Goal: Task Accomplishment & Management: Use online tool/utility

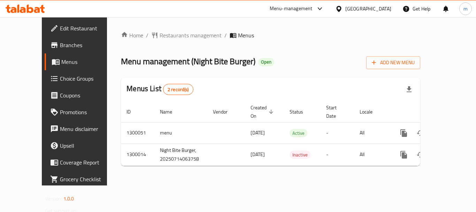
click at [60, 77] on span "Choice Groups" at bounding box center [88, 78] width 56 height 8
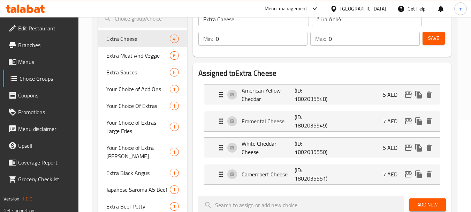
scroll to position [105, 0]
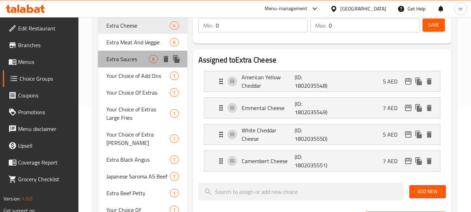
click at [138, 63] on div "Extra Sauces 6" at bounding box center [142, 59] width 89 height 17
type input "Extra Sauces"
type input "اضافة الصوص"
type input "6"
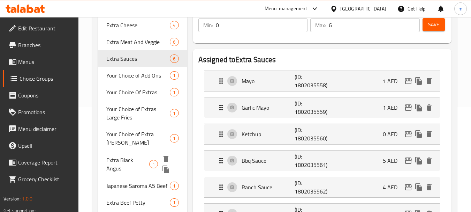
scroll to position [70, 0]
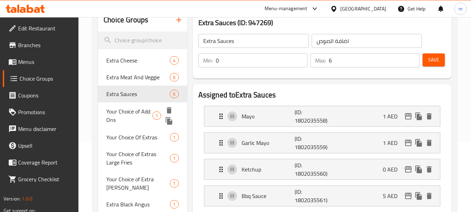
click at [135, 112] on span "Your Choice of Add Ons" at bounding box center [129, 115] width 46 height 17
type input "Your Choice of Add Ons"
type input "اختيارك من الاضافات"
type input "1"
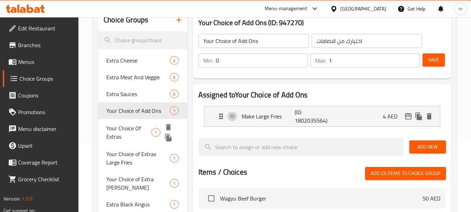
click at [139, 138] on span "Your Choice Of Extras" at bounding box center [128, 132] width 45 height 17
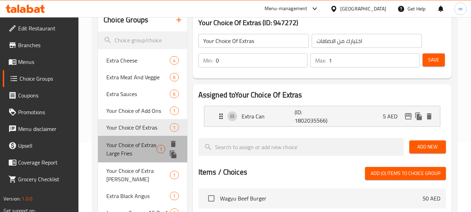
click at [122, 157] on span "Your Choice of Extras Large Fries" at bounding box center [131, 148] width 50 height 17
type input "Your Choice of Extras Large Fries"
type input "اختيارك من الإضافات البطاطس المقلية الكبير"
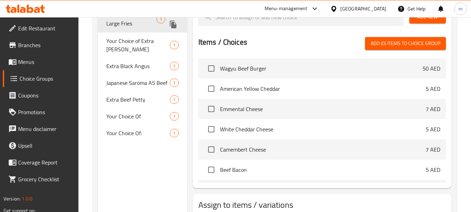
scroll to position [244, 0]
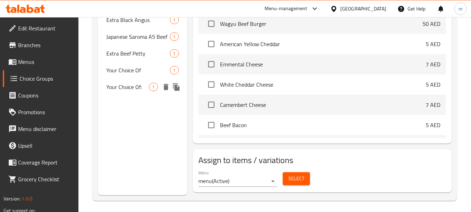
click at [134, 93] on div "Your Choice Of: 1" at bounding box center [142, 86] width 89 height 17
type input "Your Choice Of:"
type input "إختيارك من:"
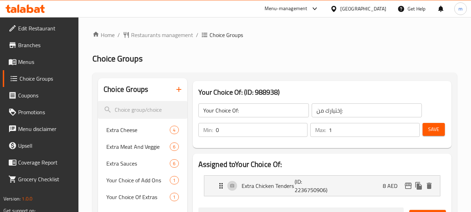
scroll to position [0, 0]
click at [27, 12] on icon at bounding box center [30, 9] width 7 height 8
